Goal: Task Accomplishment & Management: Use online tool/utility

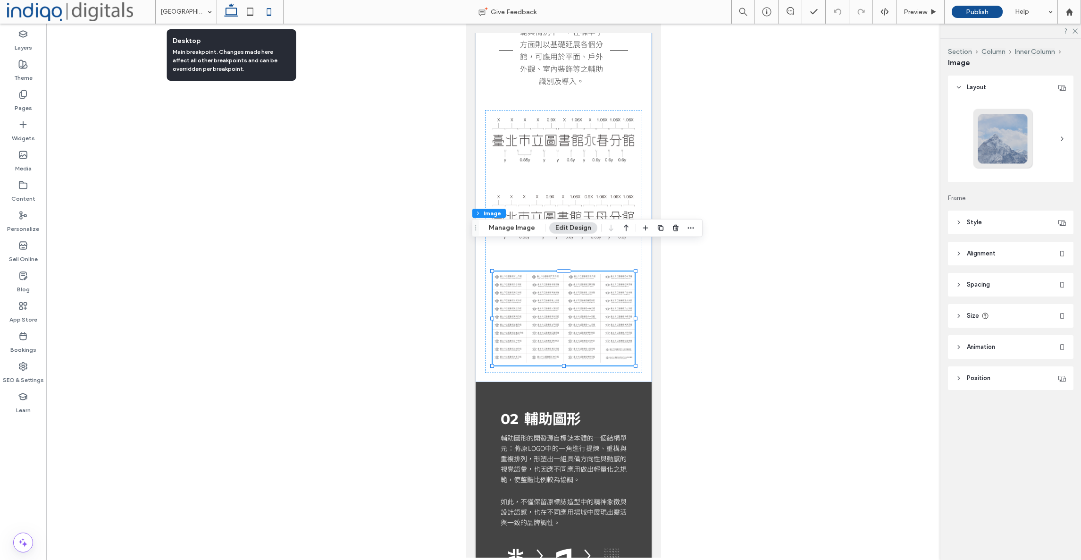
drag, startPoint x: 231, startPoint y: 9, endPoint x: 208, endPoint y: 89, distance: 82.9
click at [231, 9] on icon at bounding box center [231, 11] width 19 height 19
type input "***"
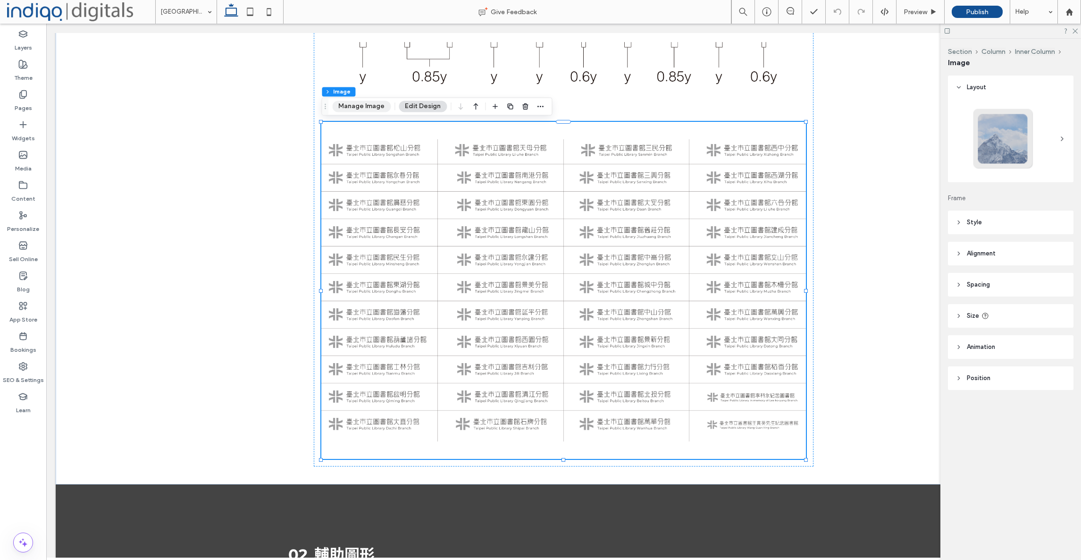
click at [342, 102] on button "Manage Image" at bounding box center [361, 106] width 59 height 11
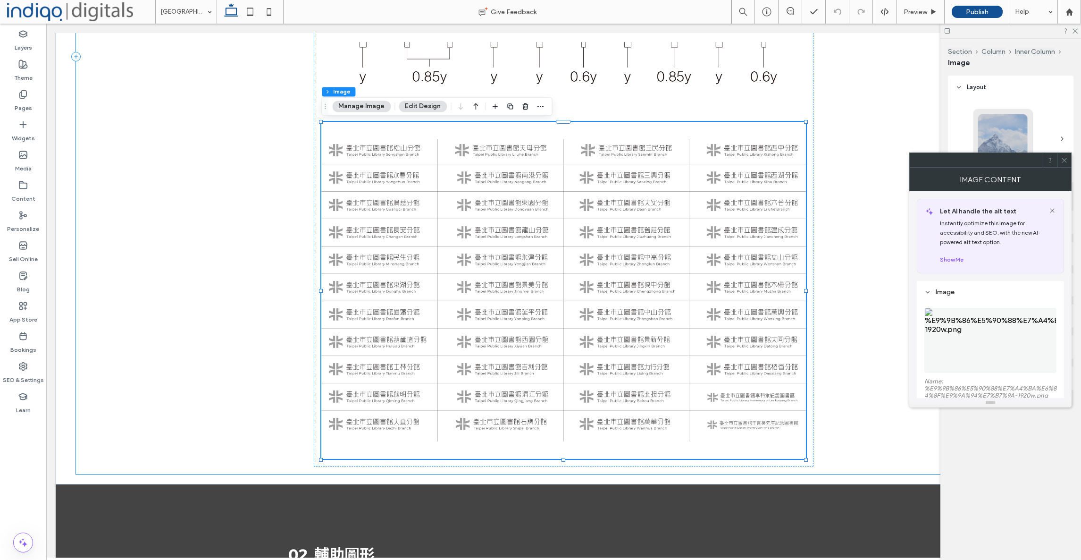
click at [979, 327] on img at bounding box center [991, 340] width 132 height 65
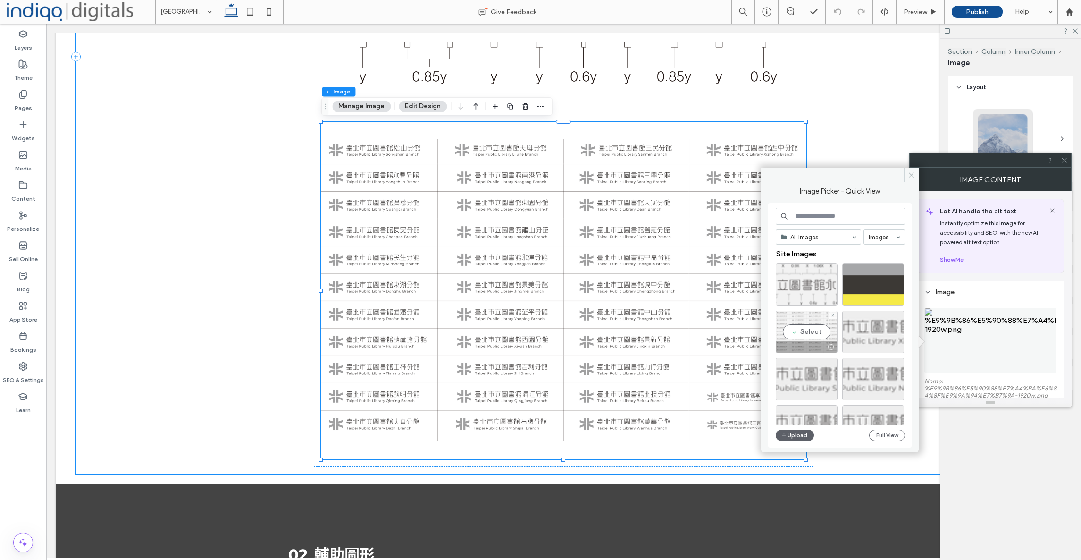
click at [836, 315] on div at bounding box center [833, 315] width 8 height 8
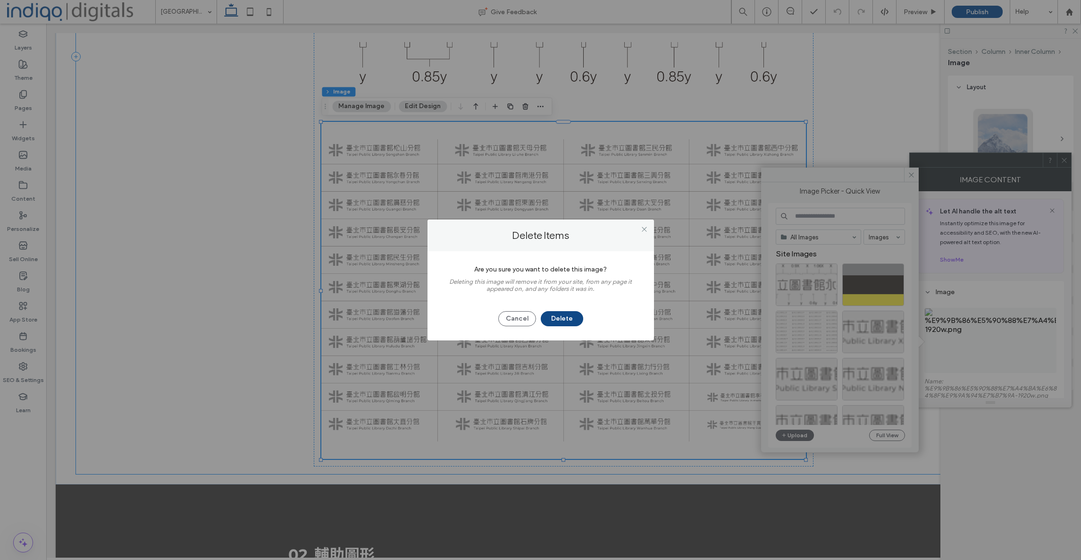
click at [550, 318] on button "Delete" at bounding box center [562, 318] width 42 height 15
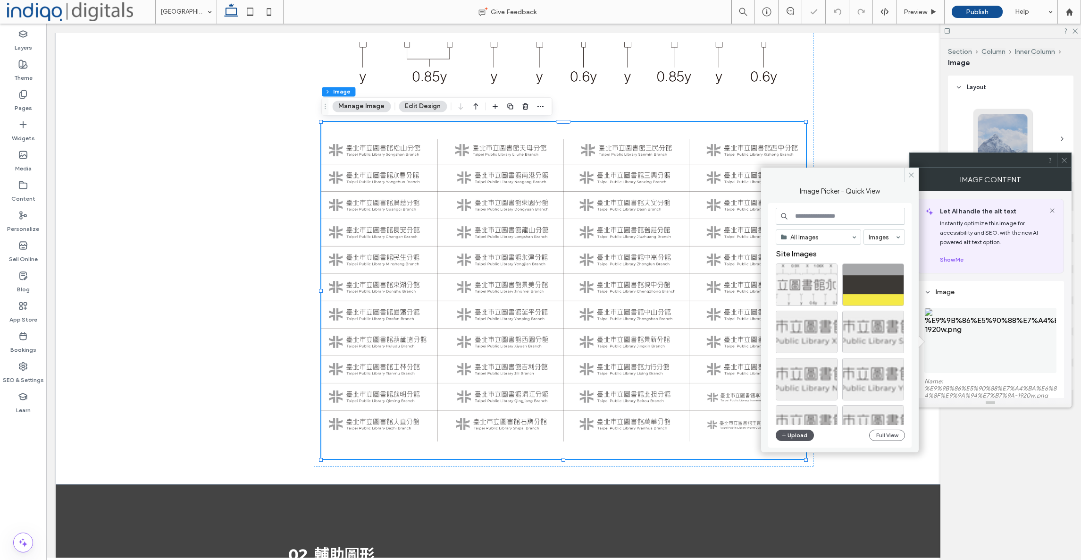
click at [791, 437] on button "Upload" at bounding box center [795, 435] width 39 height 11
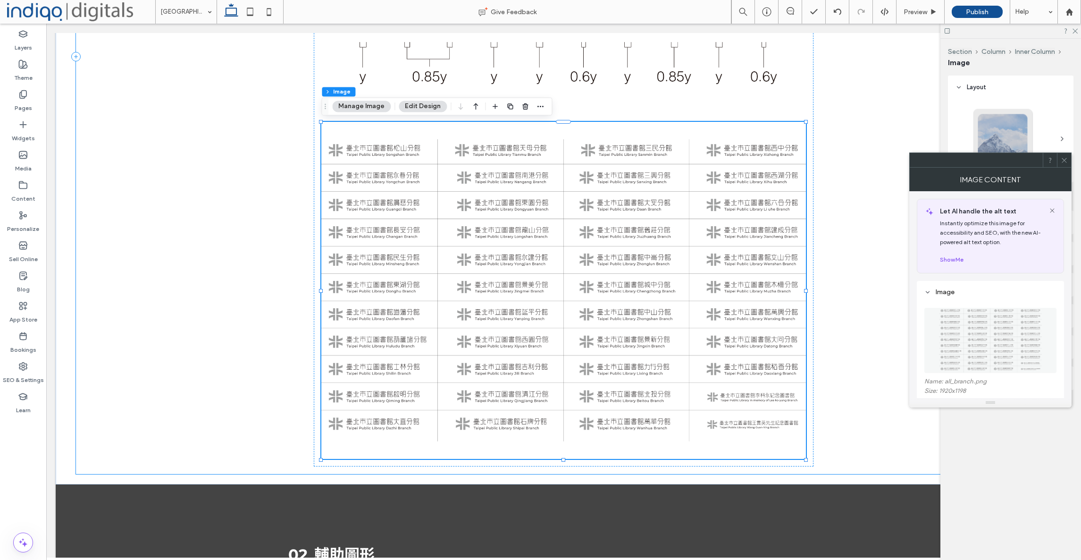
click at [1069, 160] on div at bounding box center [1064, 160] width 14 height 14
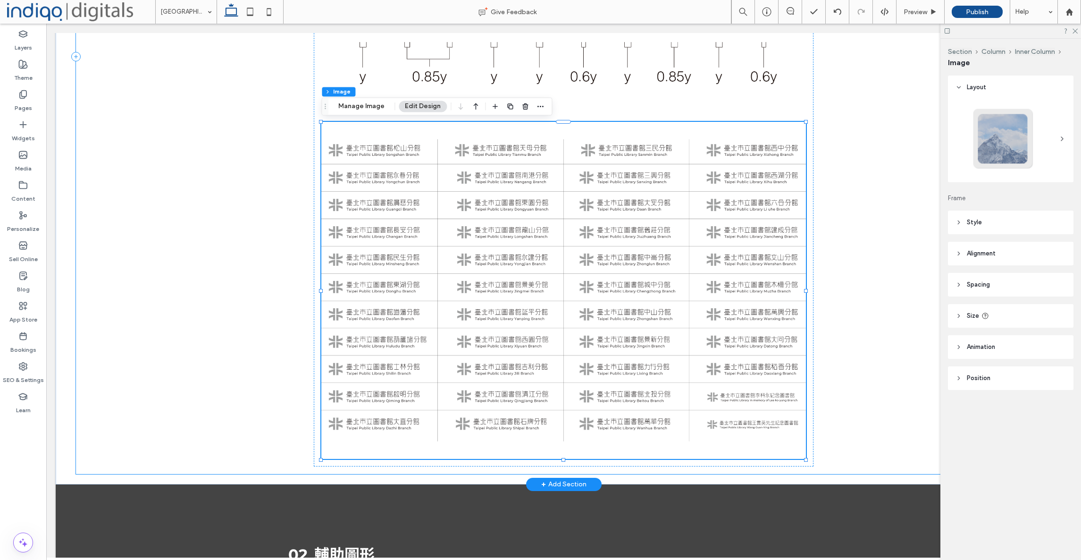
click at [132, 164] on div "考量到未來分館之使用規範與情況不一，在標準字方面則以基礎 延展各個分館，可應用於平面、戶外外觀、室內裝飾等之輔助識別及導入。" at bounding box center [564, 56] width 976 height 835
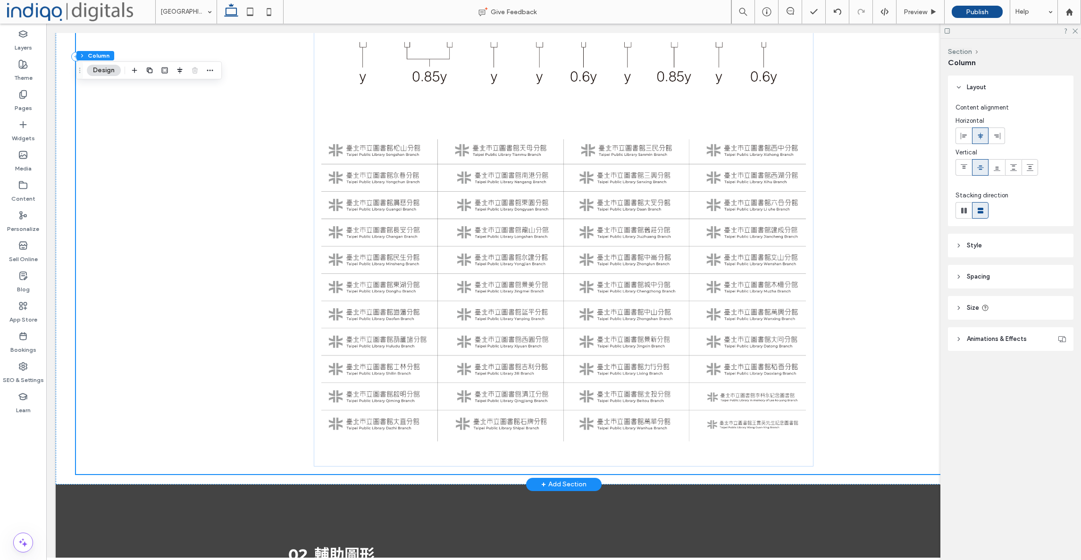
click at [186, 239] on div "考量到未來分館之使用規範與情況不一，在標準字方面則以基礎 延展各個分館，可應用於平面、戶外外觀、室內裝飾等之輔助識別及導入。" at bounding box center [564, 56] width 976 height 835
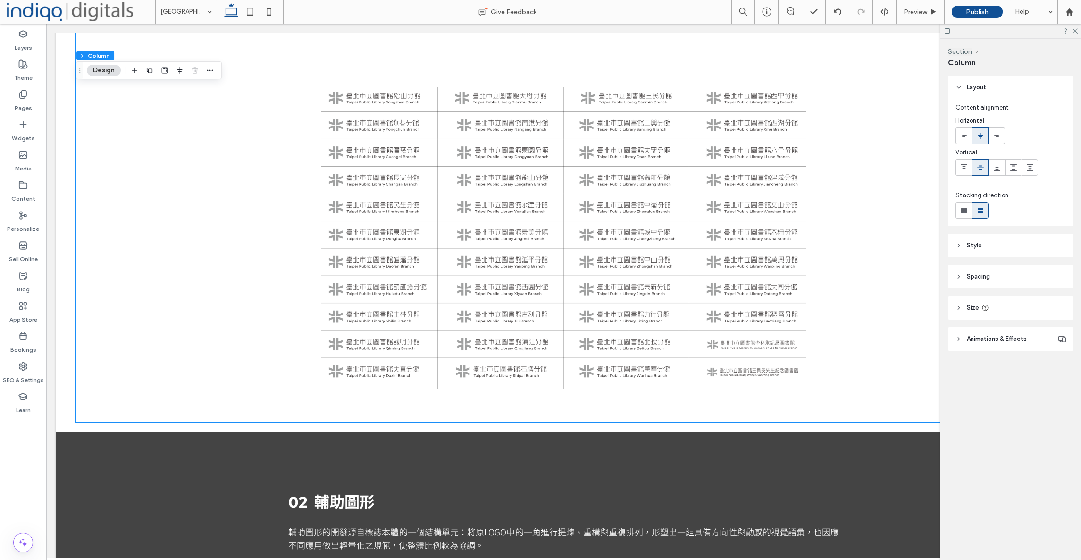
scroll to position [2087, 0]
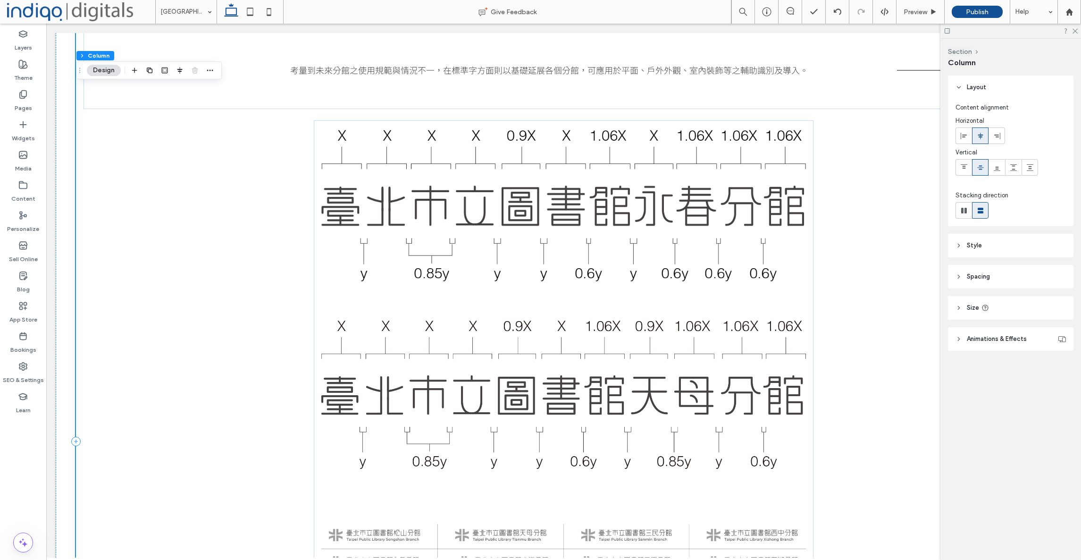
click at [882, 228] on div "考量到未來分館之使用規範與情況不一，在標準字方面則以基礎 延展各個分館，可應用於平面、戶外外觀、室內裝飾等之輔助識別及導入。" at bounding box center [564, 441] width 976 height 835
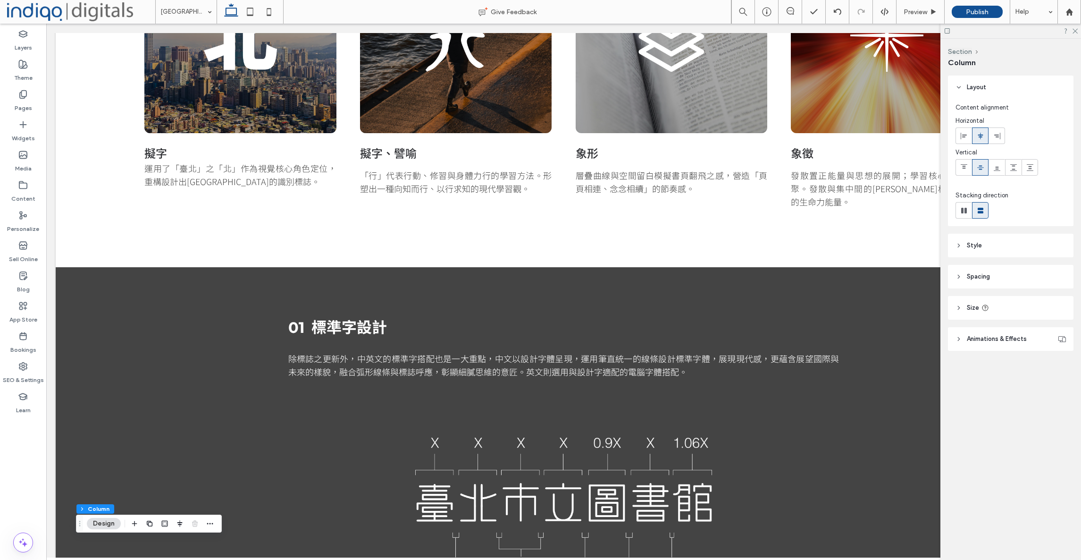
scroll to position [1054, 0]
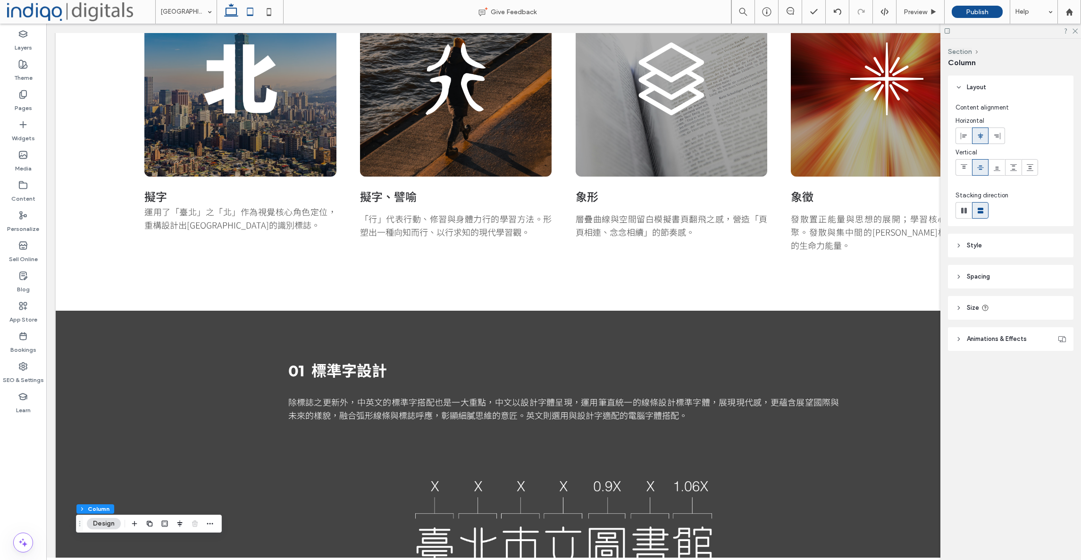
click at [253, 8] on use at bounding box center [250, 12] width 6 height 8
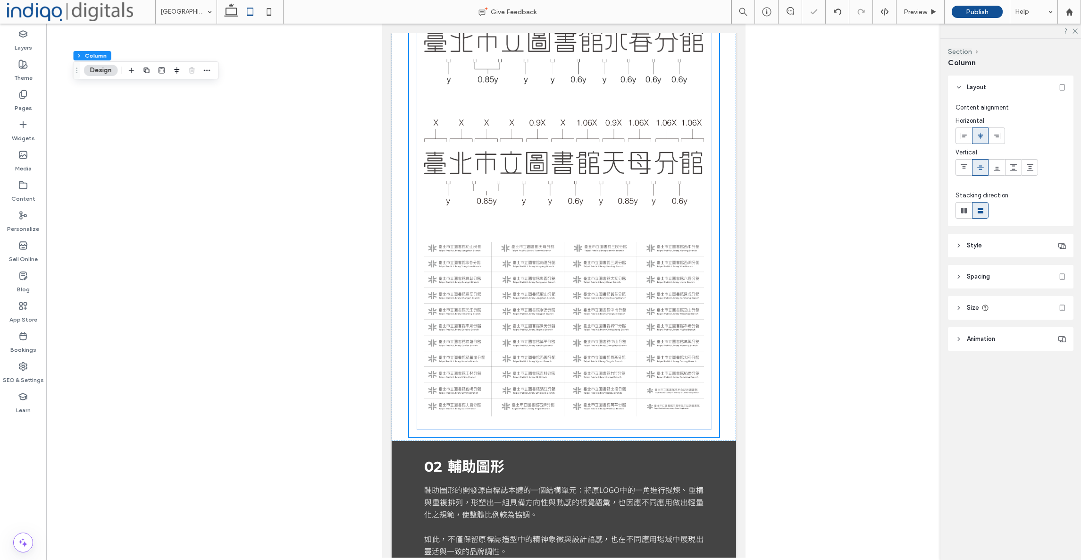
scroll to position [1839, 0]
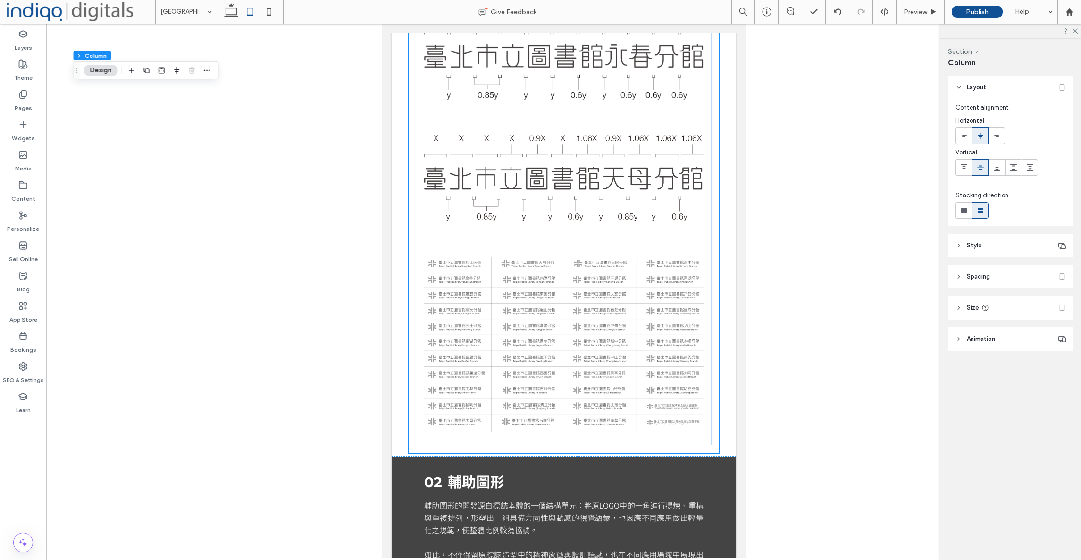
click at [301, 278] on div at bounding box center [563, 291] width 1035 height 534
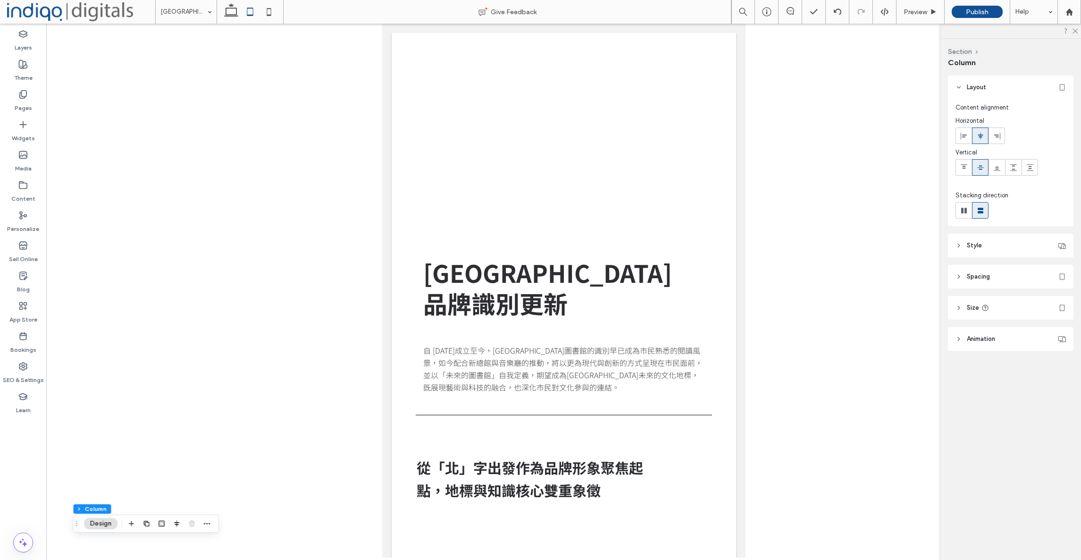
scroll to position [0, 0]
click at [270, 13] on icon at bounding box center [269, 11] width 19 height 19
type input "**"
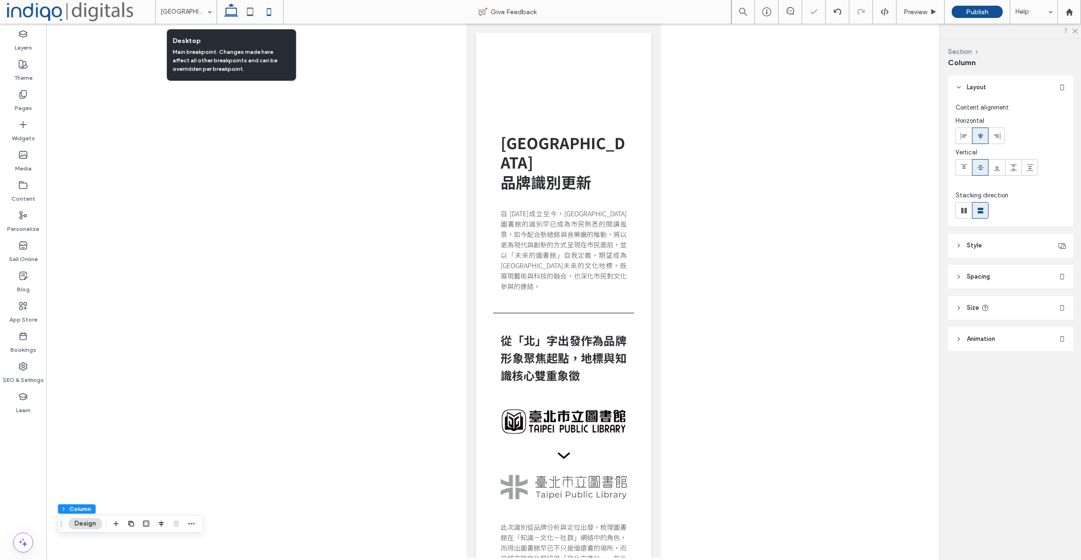
click at [229, 13] on icon at bounding box center [231, 11] width 19 height 19
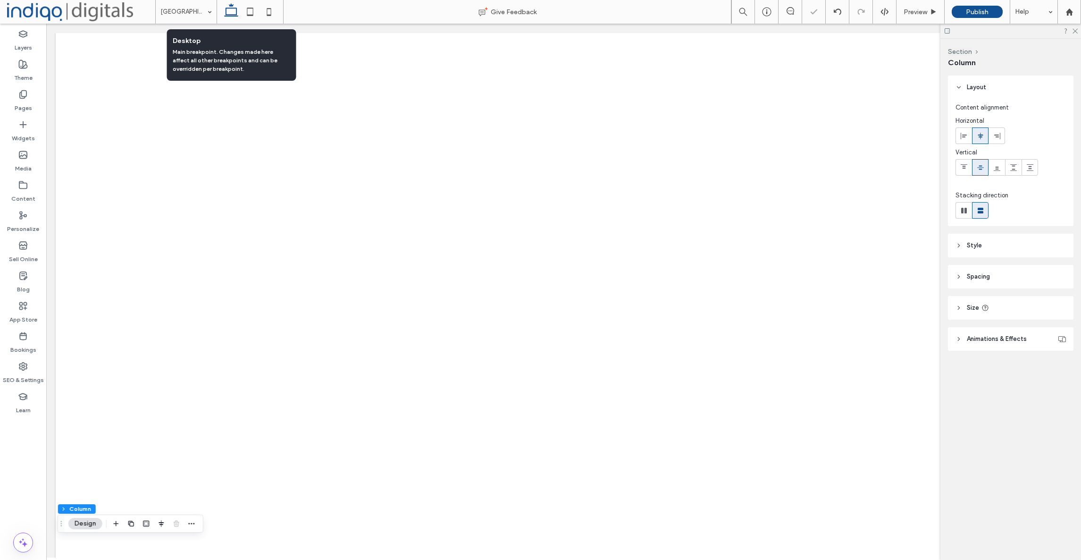
type input "***"
type input "****"
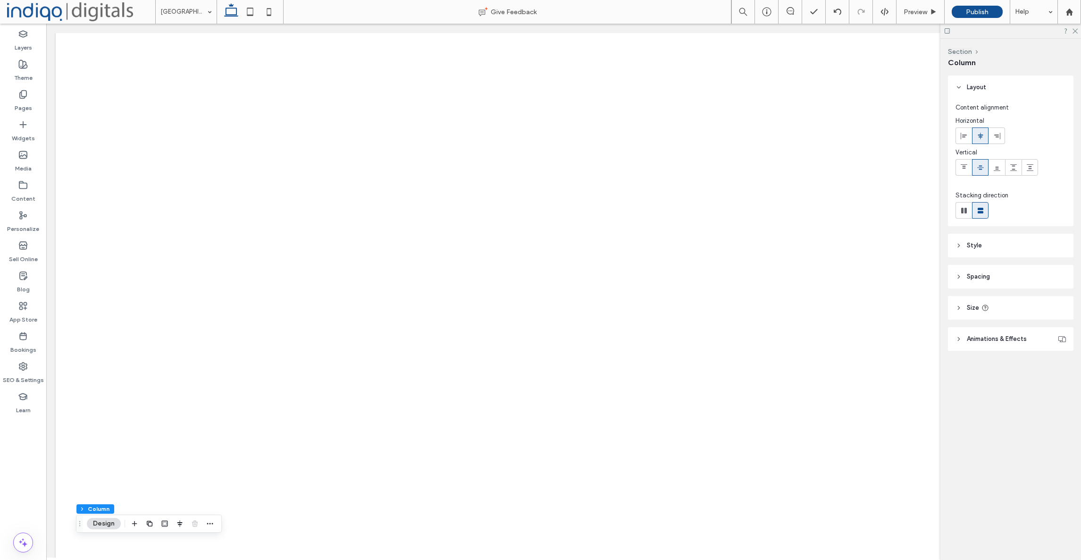
click at [30, 15] on span at bounding box center [81, 11] width 148 height 19
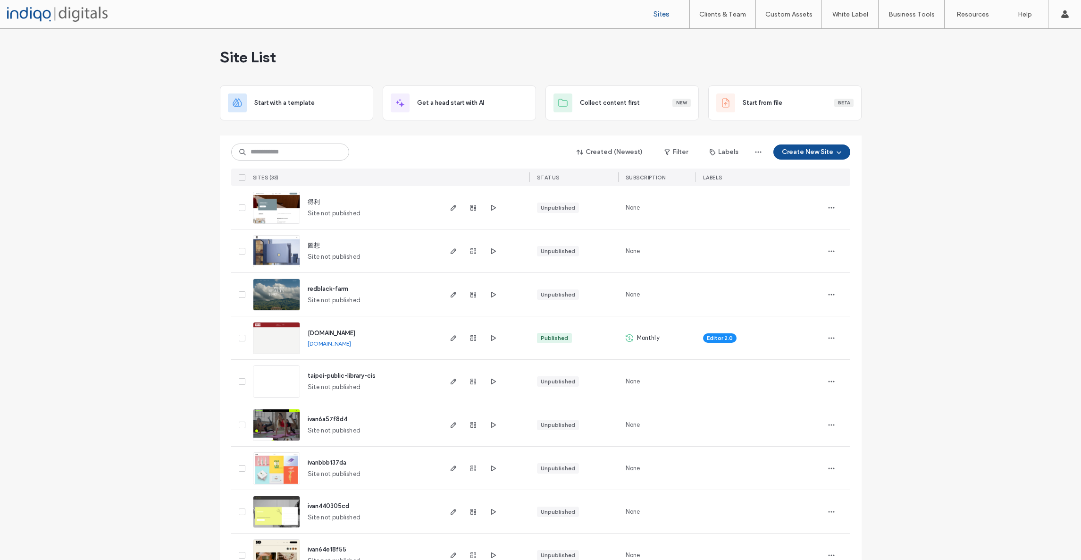
click at [264, 371] on img at bounding box center [276, 398] width 46 height 64
